Goal: Obtain resource: Obtain resource

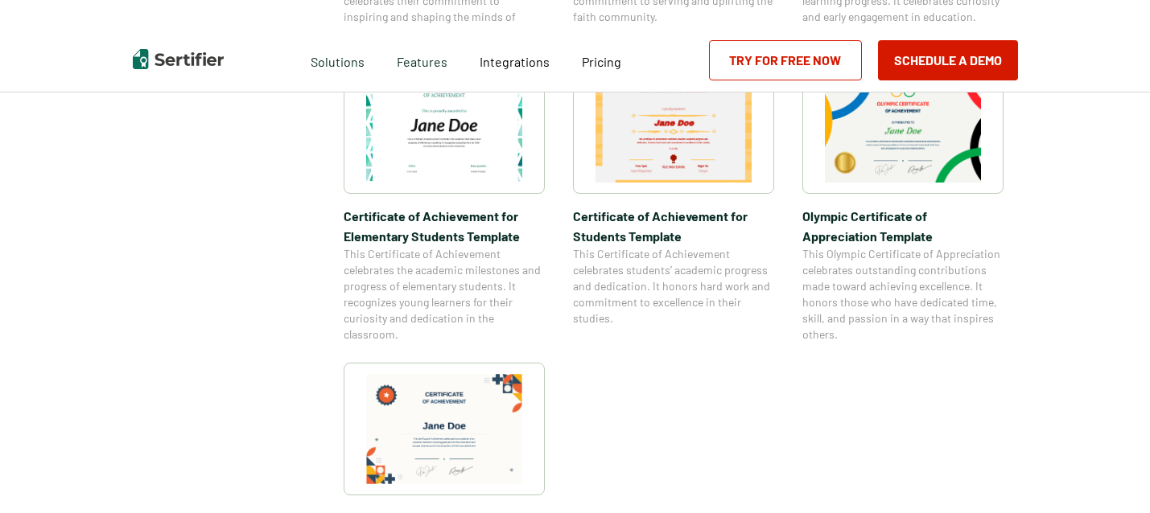
scroll to position [1077, 0]
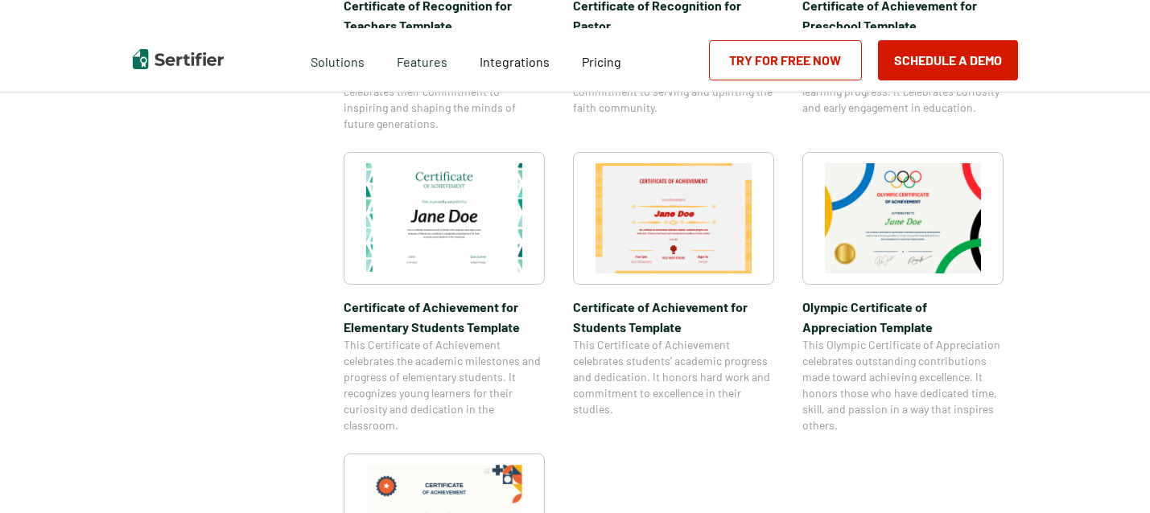
click at [447, 227] on img at bounding box center [444, 218] width 156 height 110
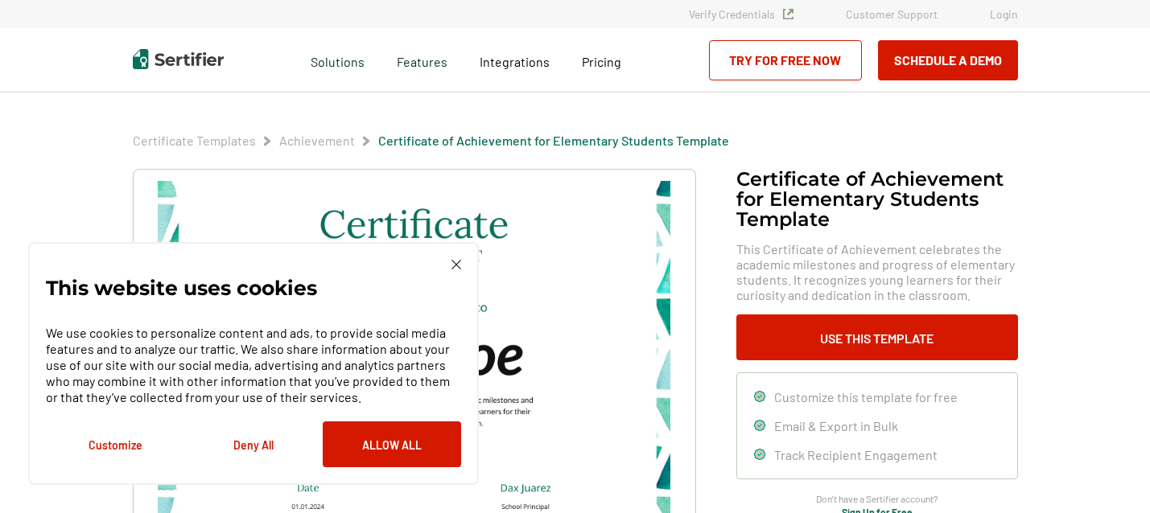
click at [242, 446] on button "Deny All" at bounding box center [253, 445] width 138 height 46
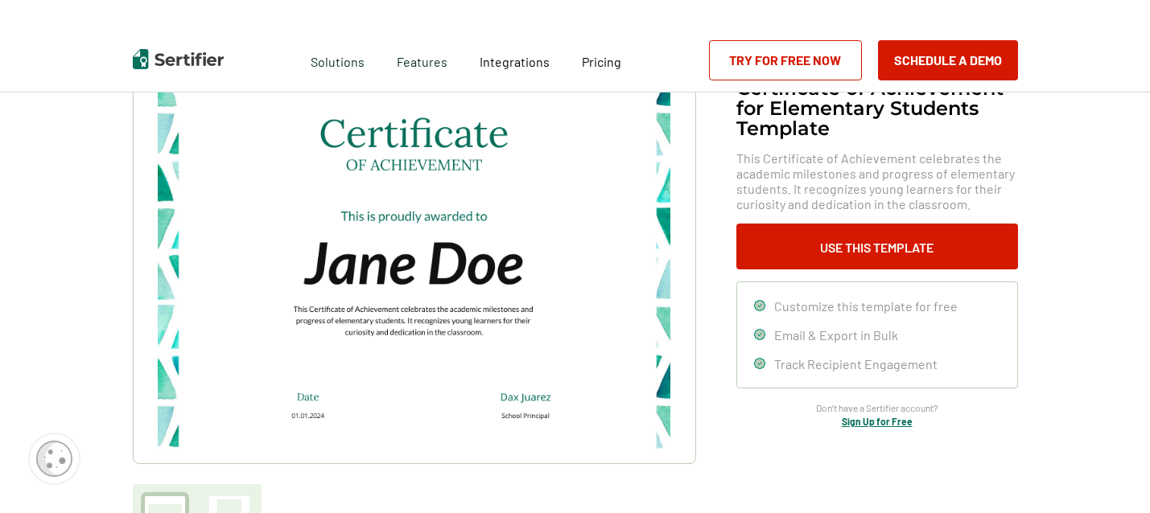
scroll to position [172, 0]
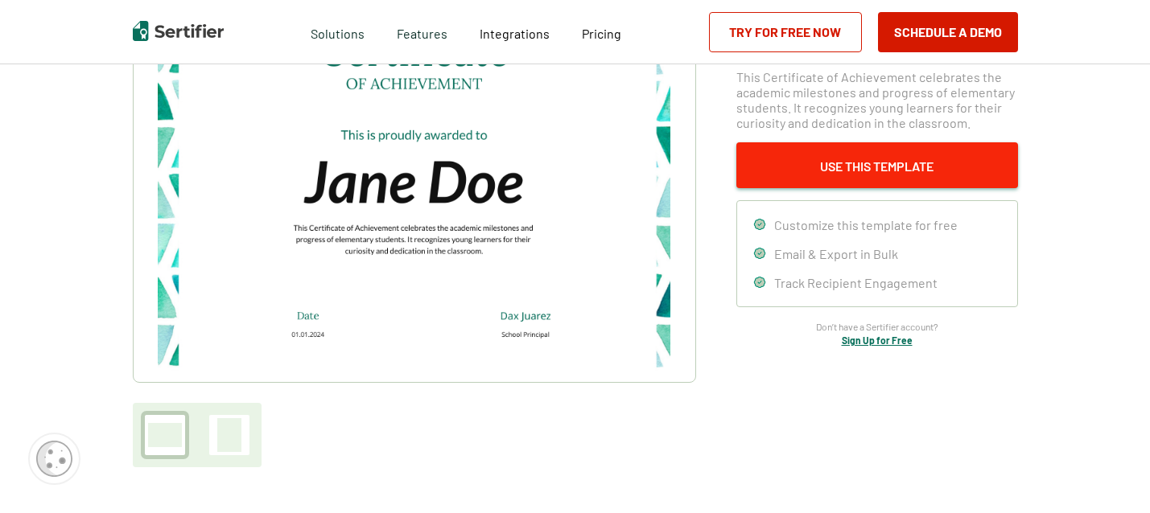
click at [784, 169] on button "Use This Template" at bounding box center [877, 165] width 282 height 46
